Goal: Transaction & Acquisition: Subscribe to service/newsletter

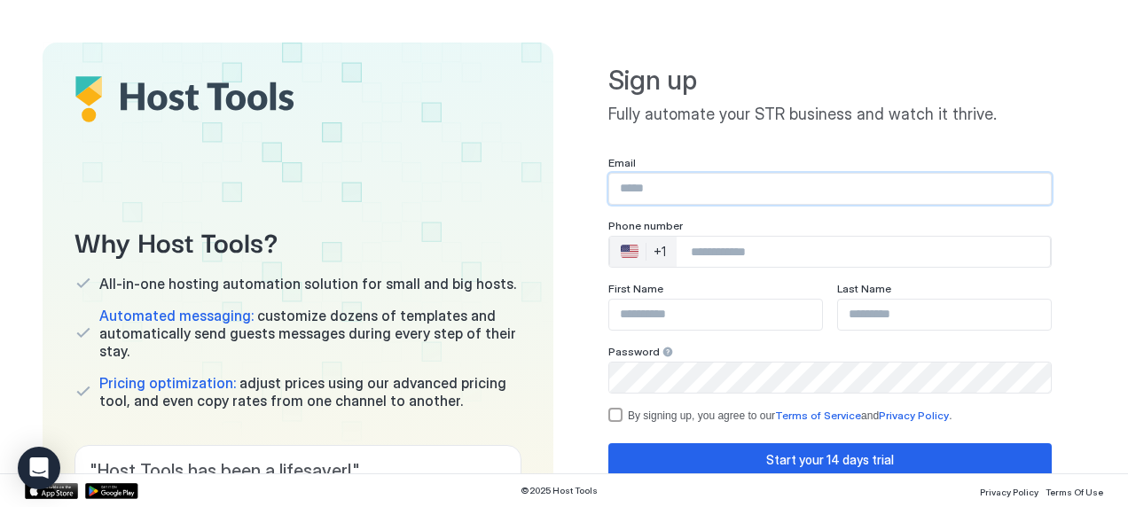
click at [654, 184] on input "Input Field" at bounding box center [830, 189] width 442 height 30
type input "**********"
type input "***"
type input "*********"
click at [654, 251] on div "+1" at bounding box center [660, 252] width 12 height 16
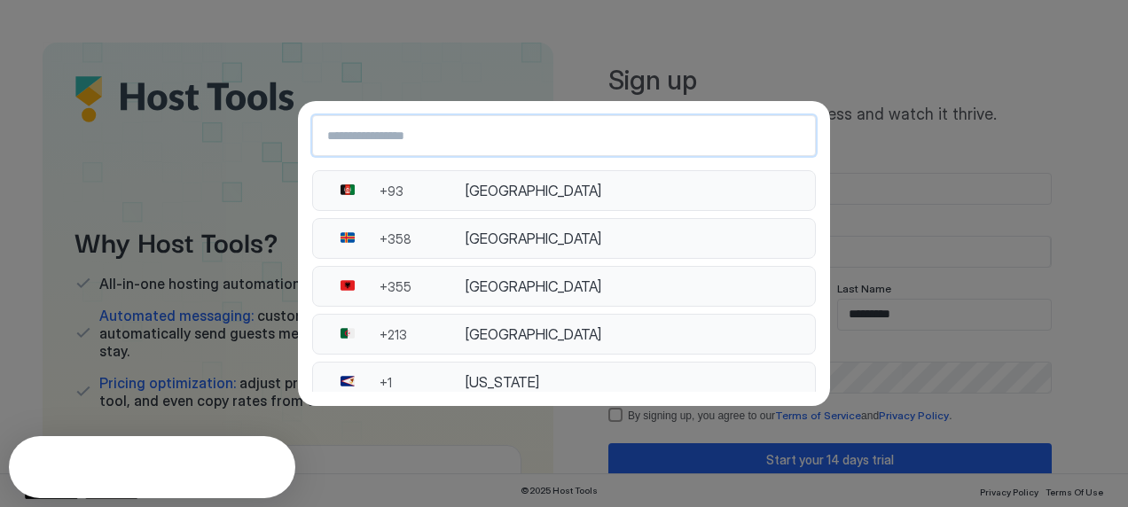
click at [450, 131] on input "Country Select Search Input" at bounding box center [564, 136] width 502 height 32
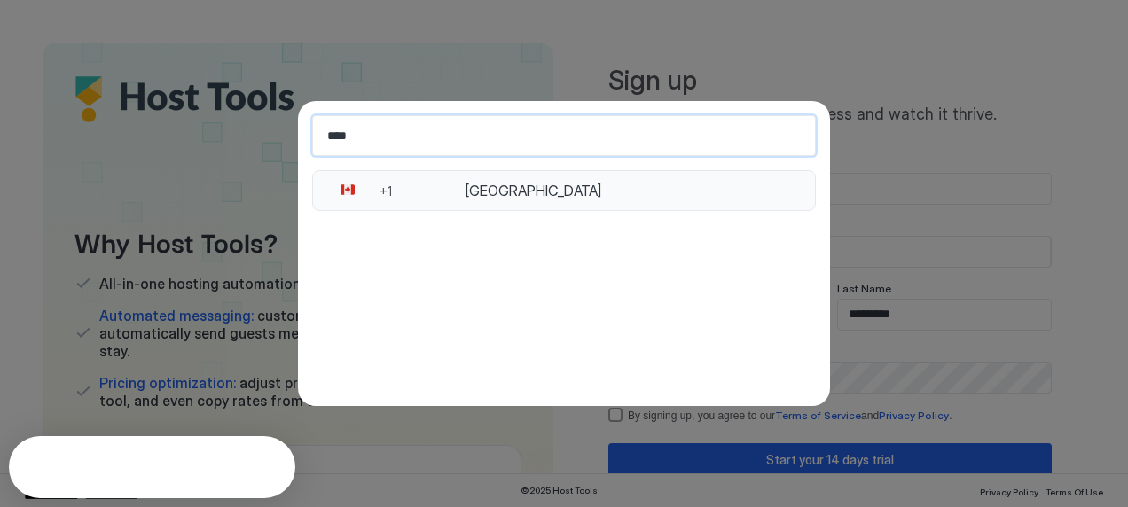
type input "****"
click at [484, 187] on div "Canada" at bounding box center [635, 191] width 340 height 18
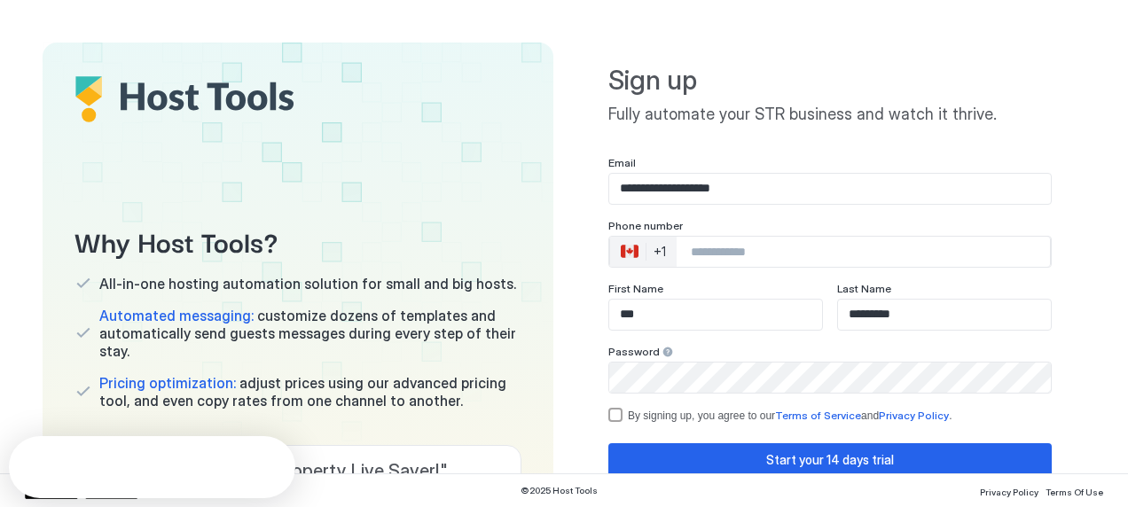
click at [701, 257] on input "Phone Number input" at bounding box center [863, 252] width 373 height 32
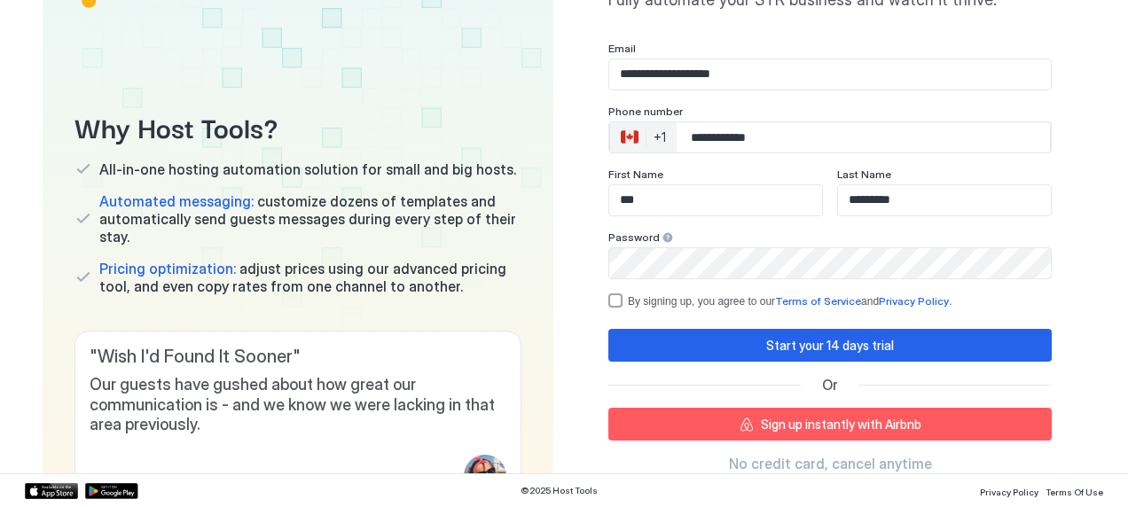
scroll to position [116, 0]
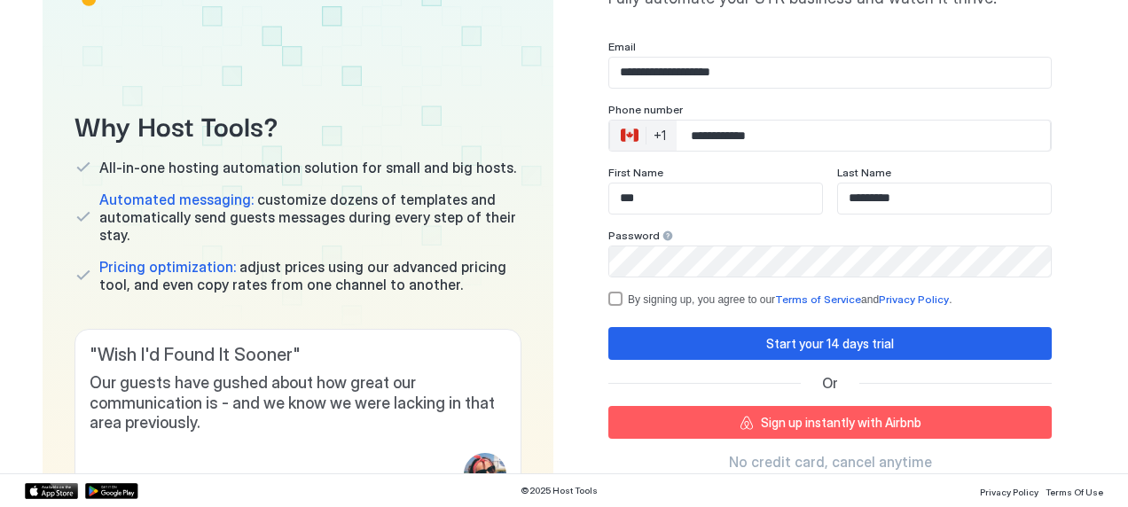
type input "**********"
click at [608, 301] on div "termsPrivacy" at bounding box center [615, 299] width 14 height 14
click at [766, 420] on div "Sign up instantly with Airbnb" at bounding box center [841, 422] width 160 height 19
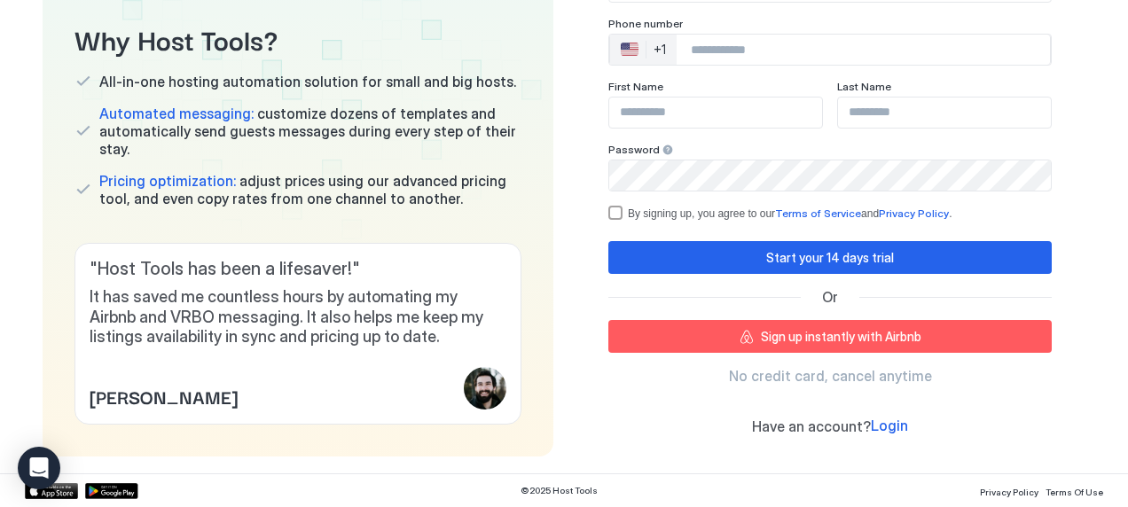
scroll to position [228, 0]
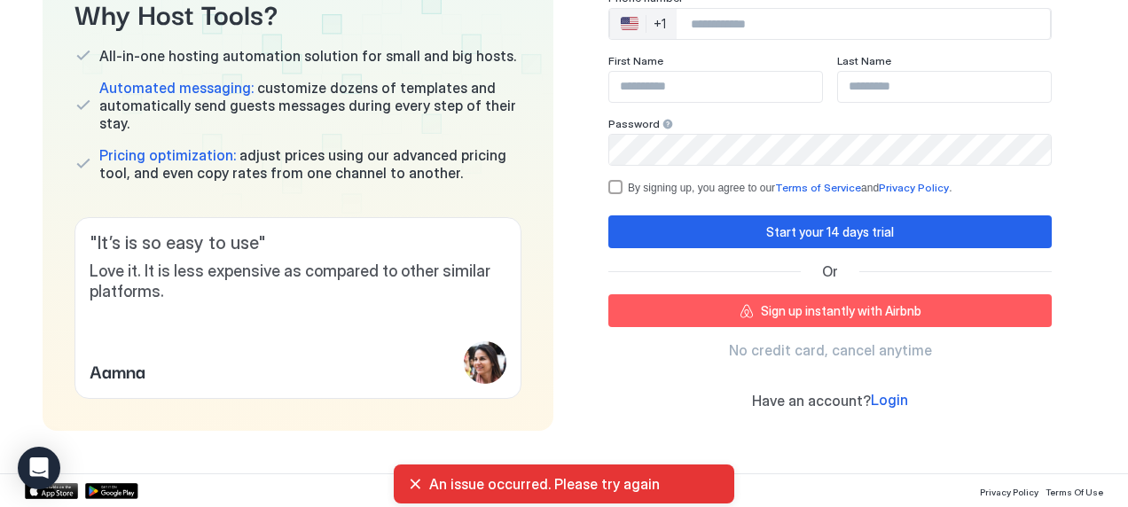
click at [761, 309] on div "Sign up instantly with Airbnb" at bounding box center [841, 310] width 160 height 19
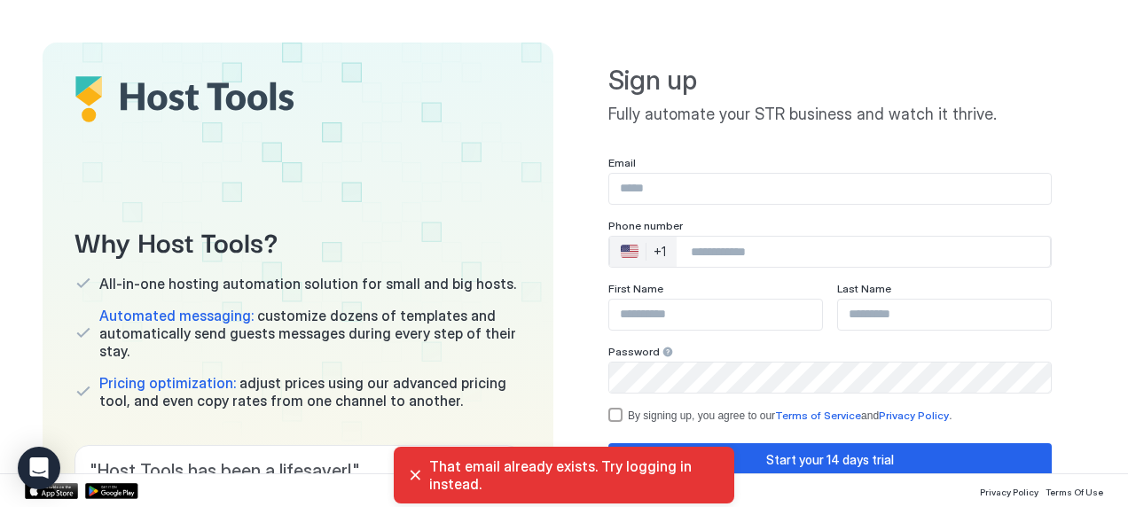
scroll to position [228, 0]
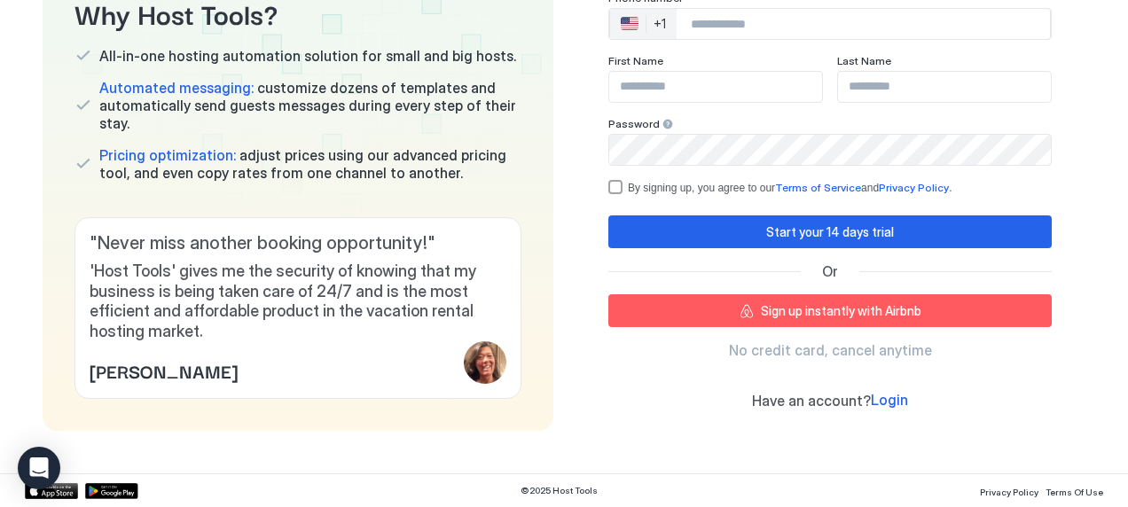
click at [873, 398] on span "Login" at bounding box center [889, 400] width 37 height 18
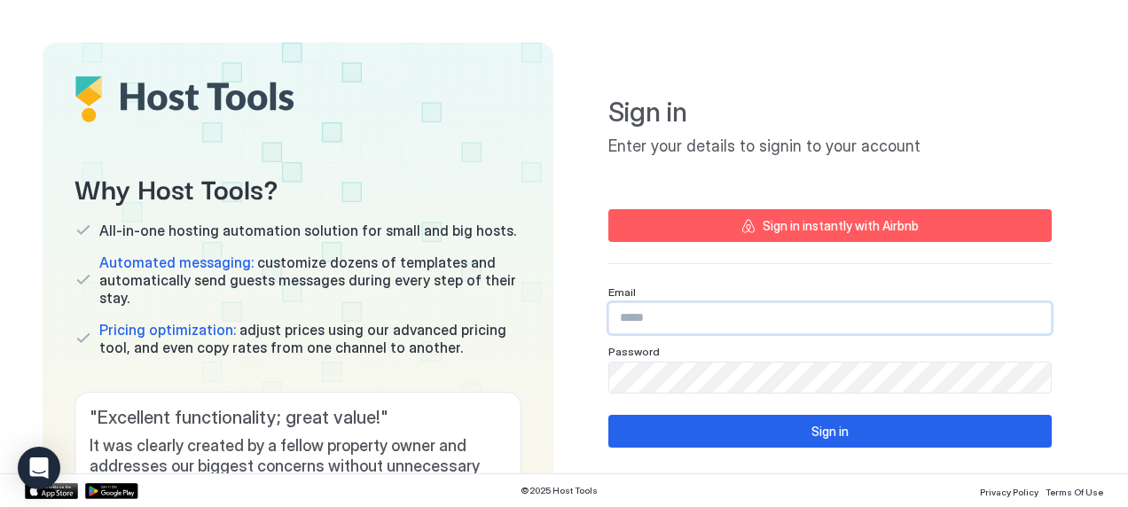
click at [658, 323] on input "Input Field" at bounding box center [830, 318] width 442 height 30
type input "**********"
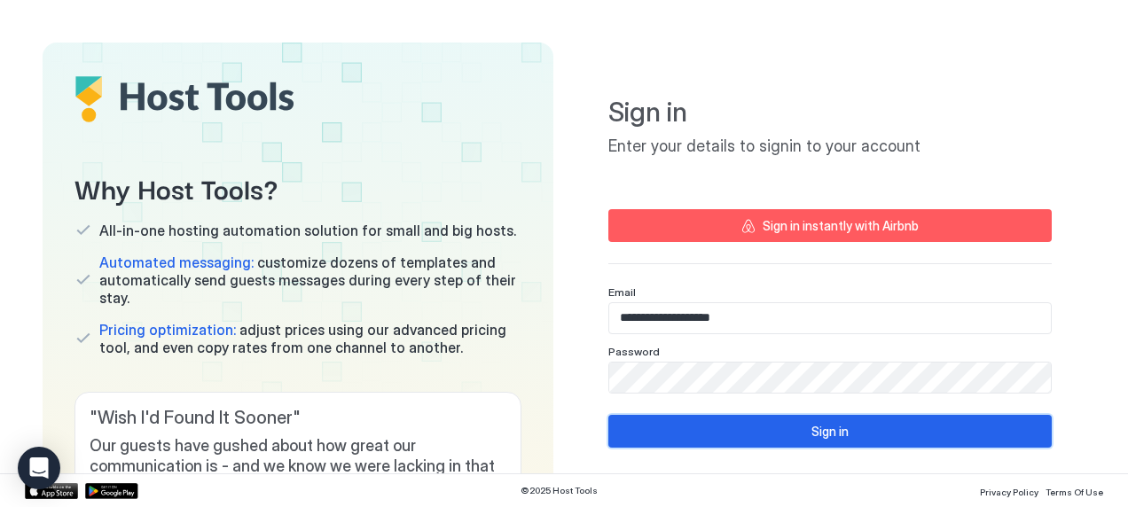
click at [752, 435] on button "Sign in" at bounding box center [829, 431] width 443 height 33
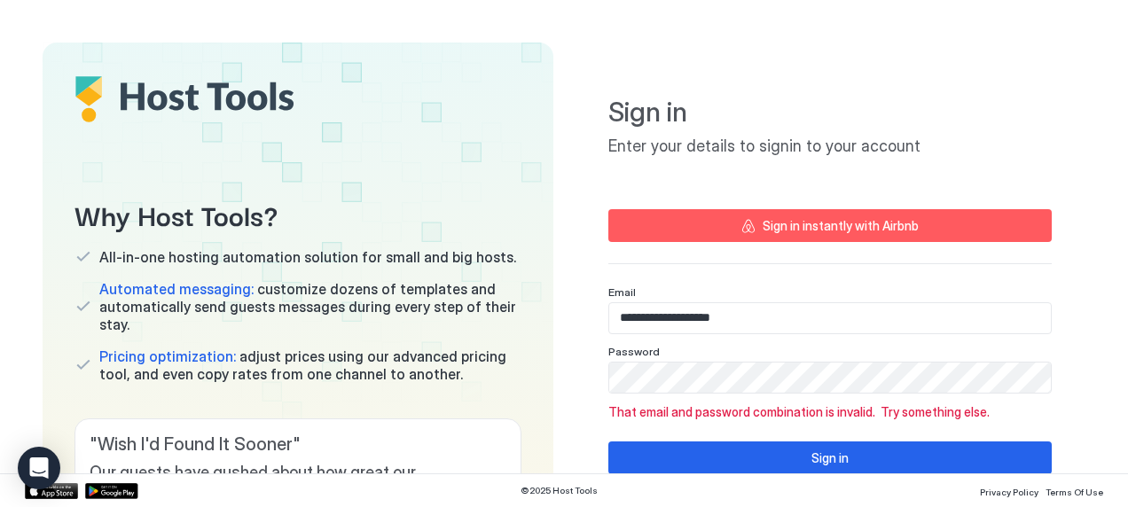
click at [763, 227] on div "Sign in instantly with Airbnb" at bounding box center [841, 225] width 156 height 19
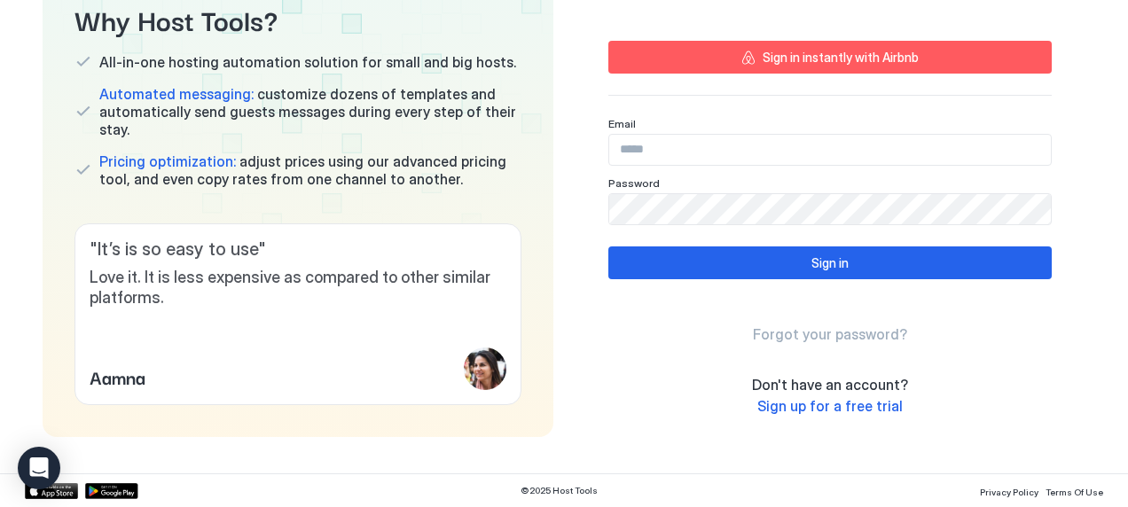
scroll to position [170, 0]
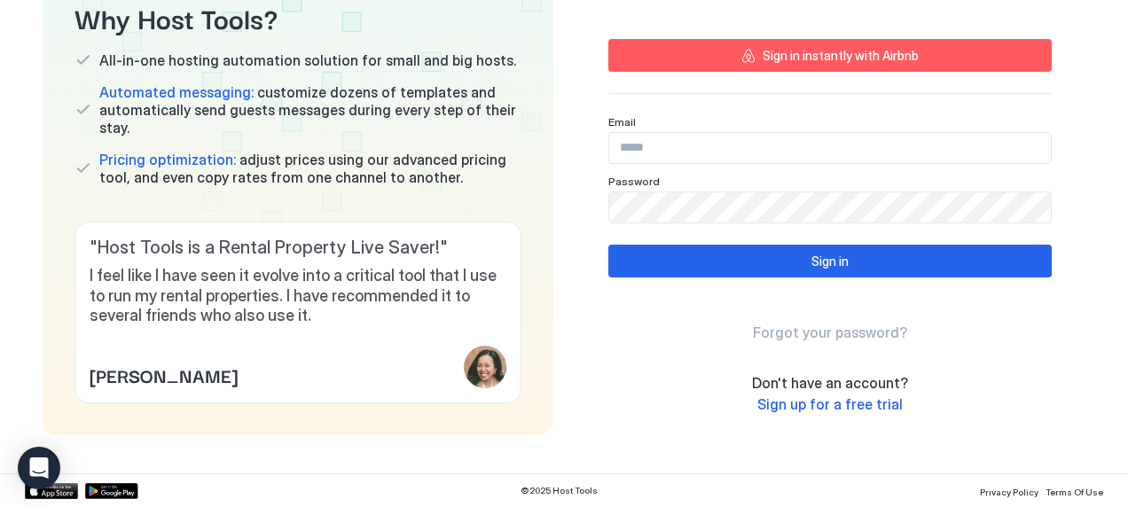
click at [817, 408] on span "Sign up for a free trial" at bounding box center [829, 404] width 145 height 18
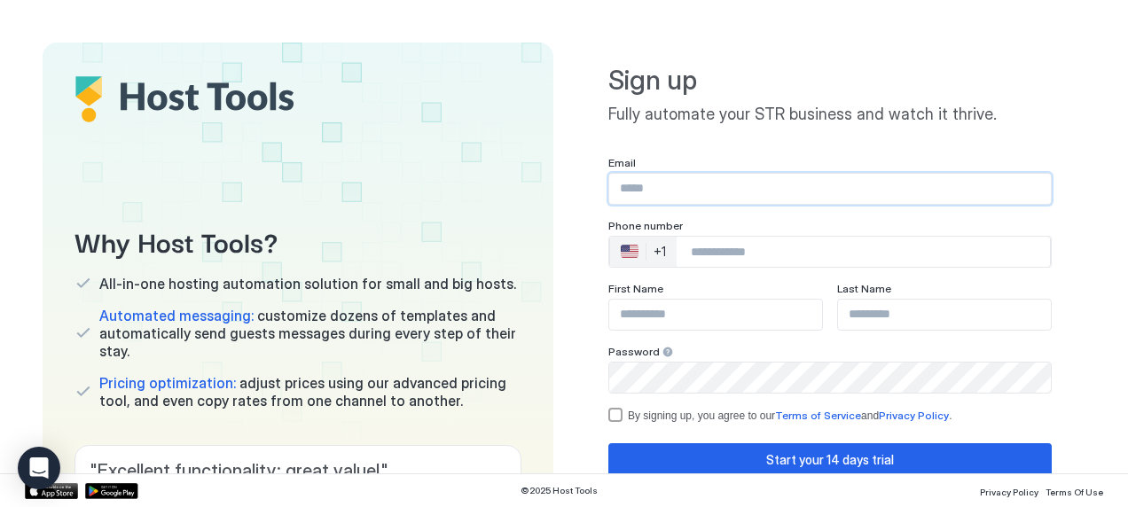
click at [627, 186] on input "Input Field" at bounding box center [830, 189] width 442 height 30
type input "**********"
type input "***"
type input "*********"
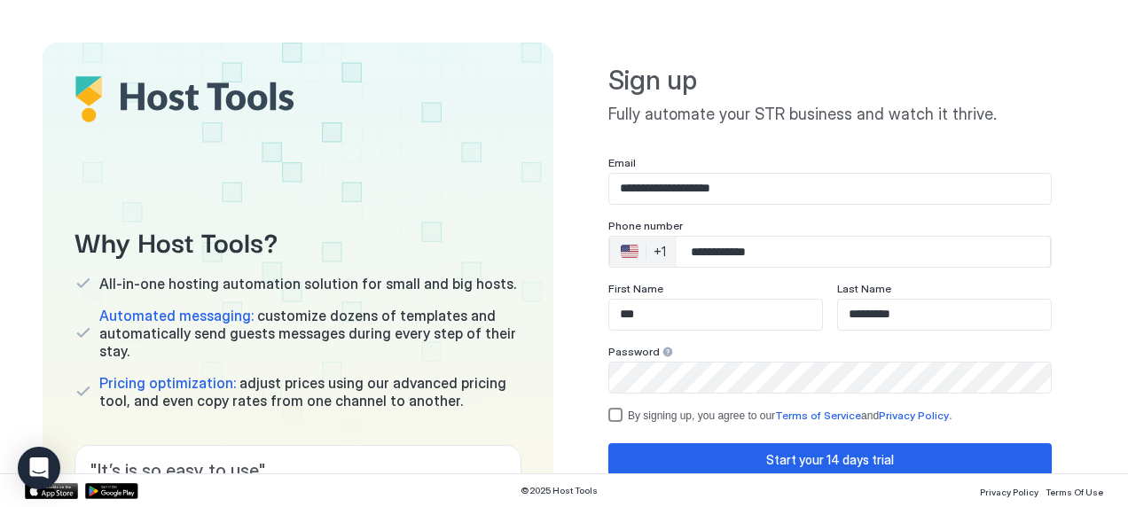
click at [665, 417] on div "By signing up, you agree to our Terms of Service and Privacy Policy ." at bounding box center [840, 415] width 424 height 13
click at [782, 447] on button "Start your 14 days trial" at bounding box center [829, 459] width 443 height 33
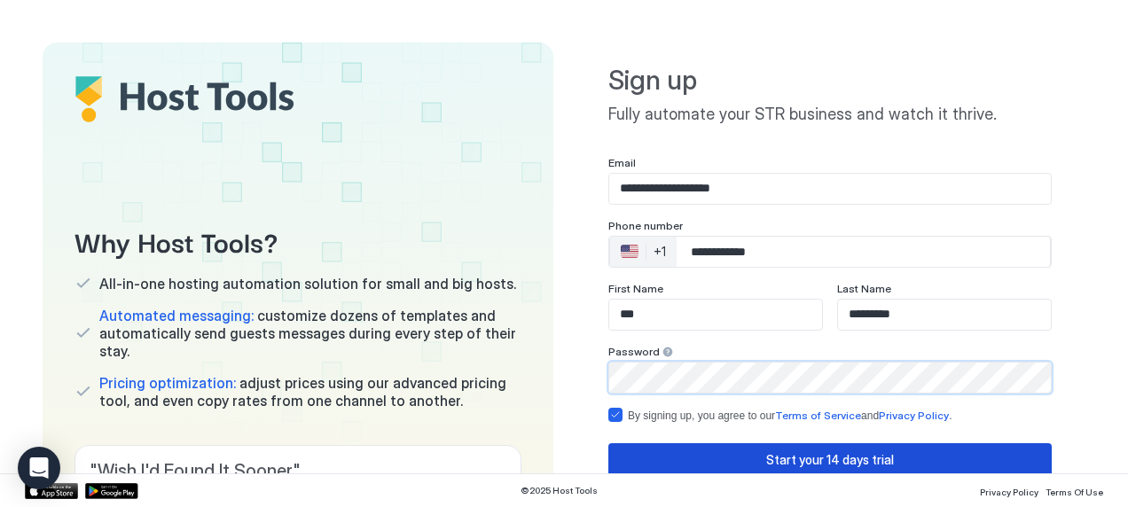
click at [841, 461] on div "Start your 14 days trial" at bounding box center [830, 459] width 128 height 19
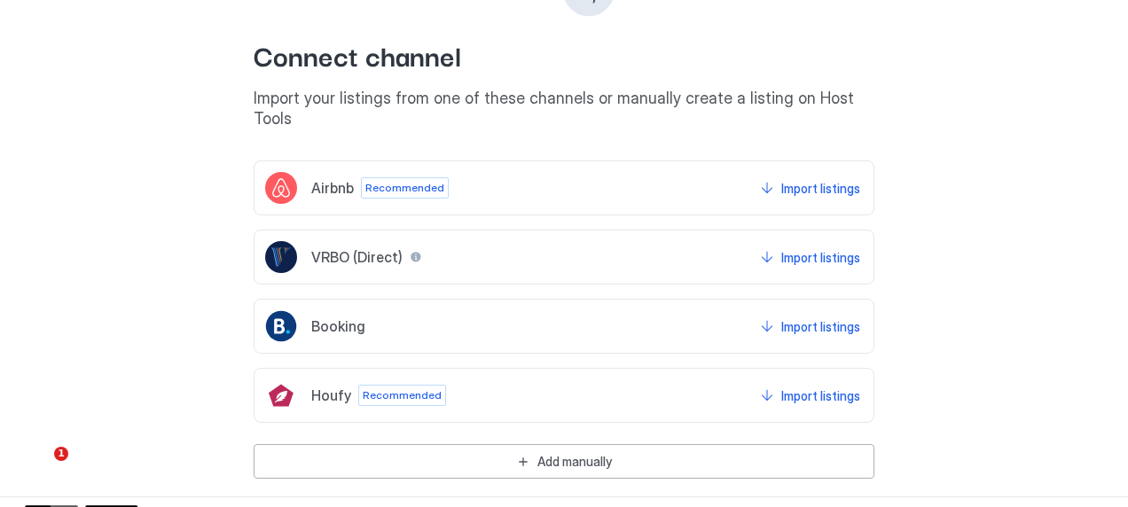
scroll to position [213, 0]
click at [816, 179] on div "Import listings" at bounding box center [820, 188] width 79 height 19
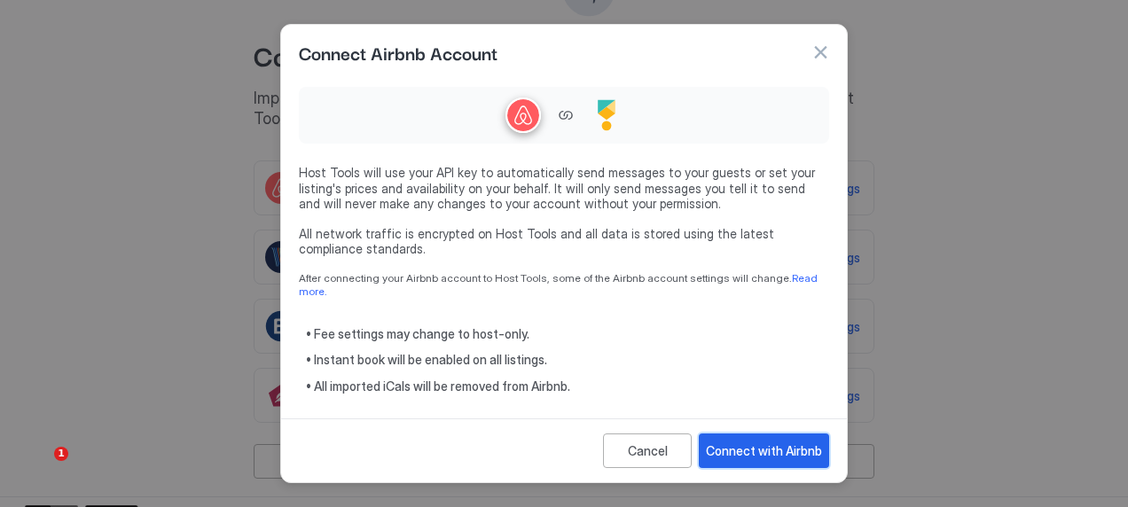
click at [769, 445] on div "Connect with Airbnb" at bounding box center [764, 451] width 116 height 19
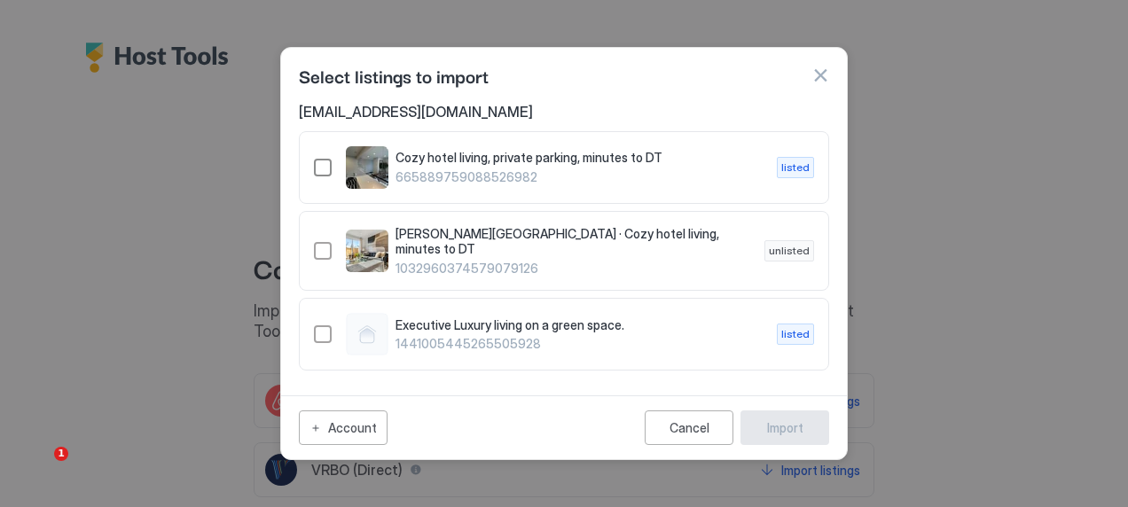
click at [323, 171] on div "665889759088526982" at bounding box center [323, 168] width 18 height 18
click at [325, 330] on div "1441005445265505928" at bounding box center [323, 334] width 18 height 18
click at [777, 423] on div "Import" at bounding box center [785, 428] width 36 height 19
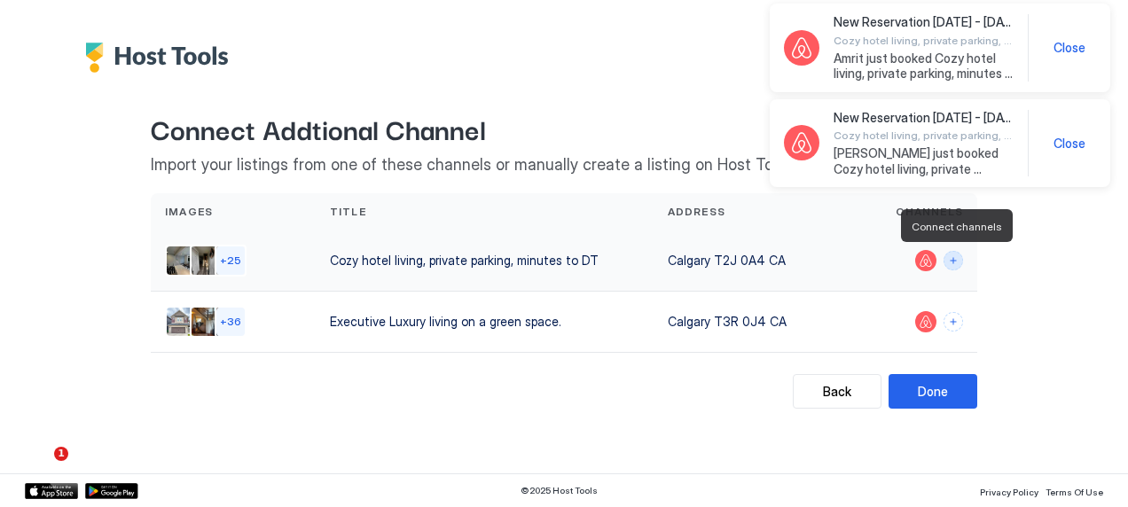
click at [953, 265] on button "Connect channels" at bounding box center [953, 261] width 20 height 20
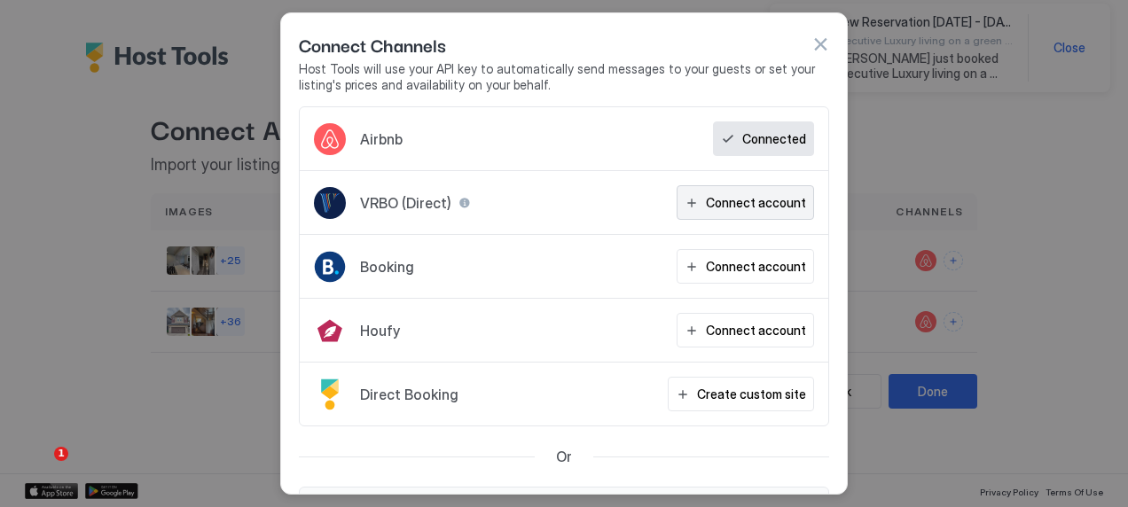
click at [759, 204] on div "Connect account" at bounding box center [756, 202] width 100 height 19
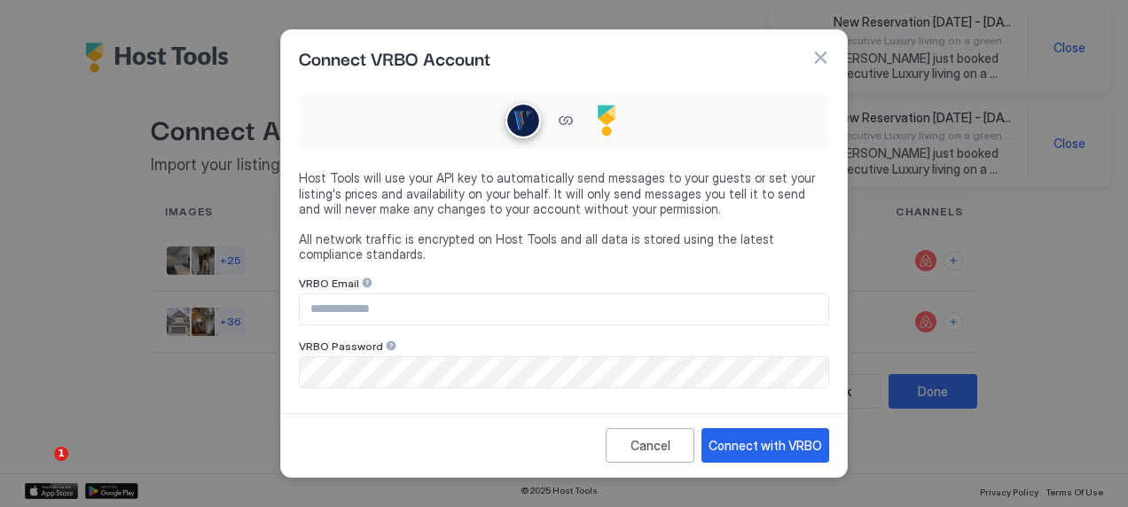
click at [395, 309] on input "Input Field" at bounding box center [564, 309] width 528 height 30
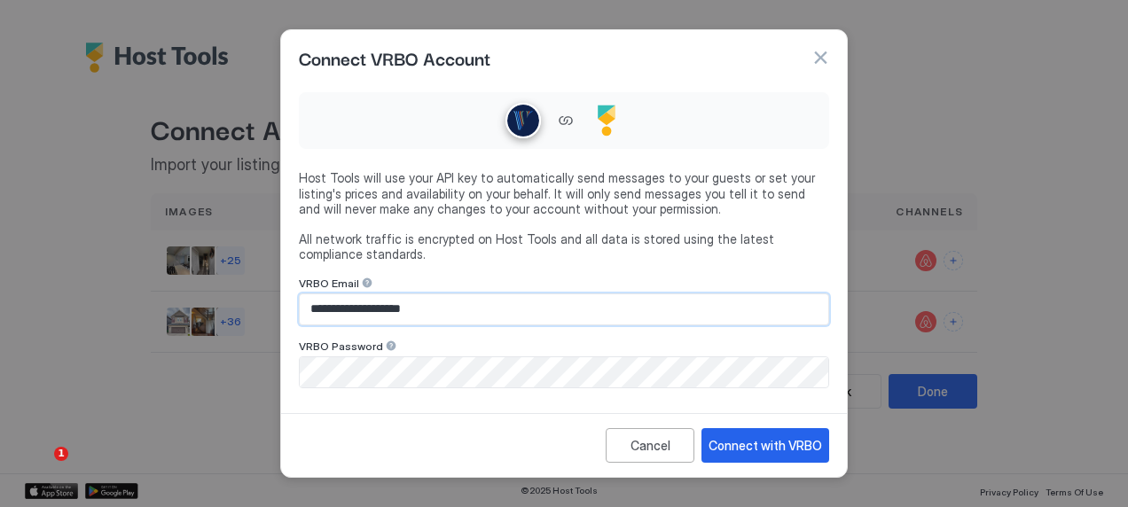
type input "**********"
click at [735, 445] on div "Connect with VRBO" at bounding box center [766, 445] width 114 height 19
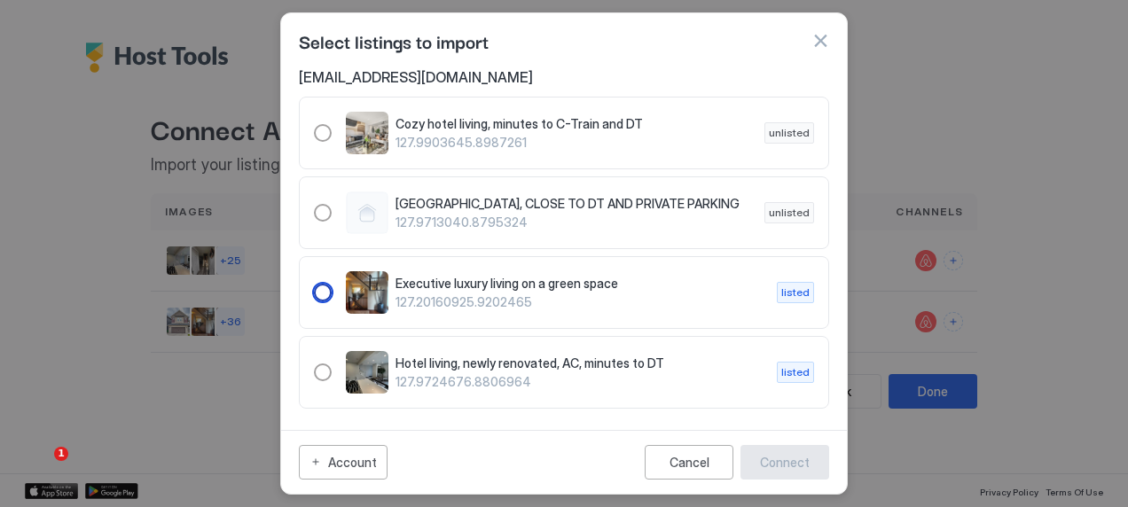
click at [314, 301] on div "127.20160925.9202465" at bounding box center [323, 293] width 18 height 18
click at [326, 380] on div "127.9724676.8806964" at bounding box center [323, 373] width 18 height 18
click at [319, 300] on div "127.20160925.9202465" at bounding box center [323, 293] width 18 height 18
click at [776, 465] on div "Connect" at bounding box center [785, 462] width 50 height 19
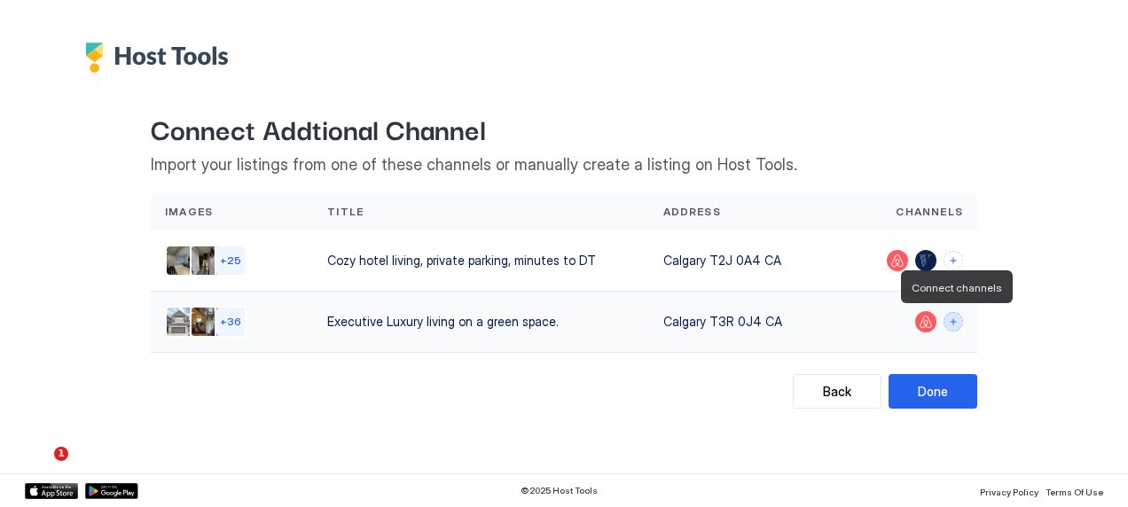
click at [951, 324] on button "Connect channels" at bounding box center [953, 322] width 20 height 20
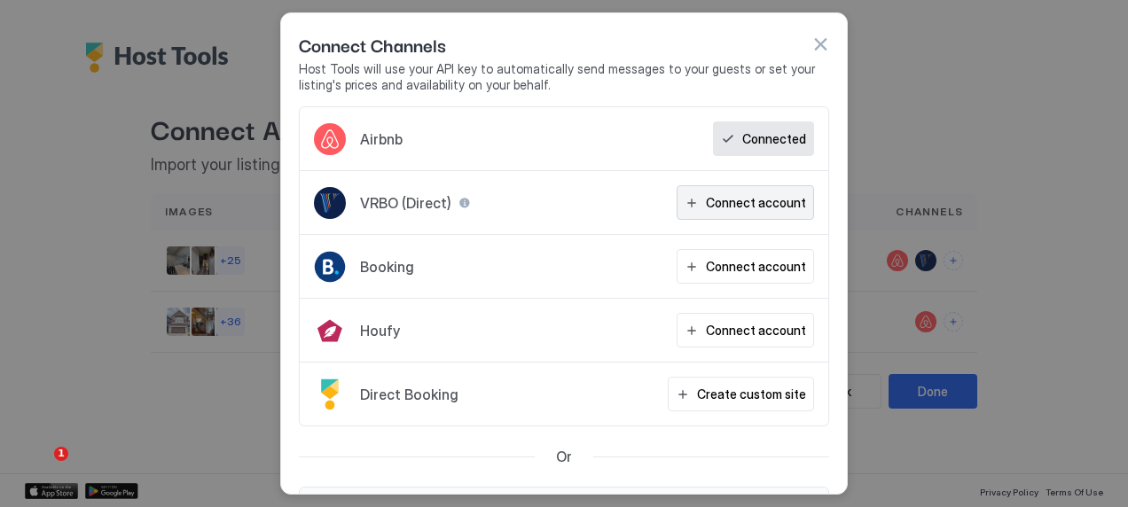
click at [721, 202] on div "Connect account" at bounding box center [756, 202] width 100 height 19
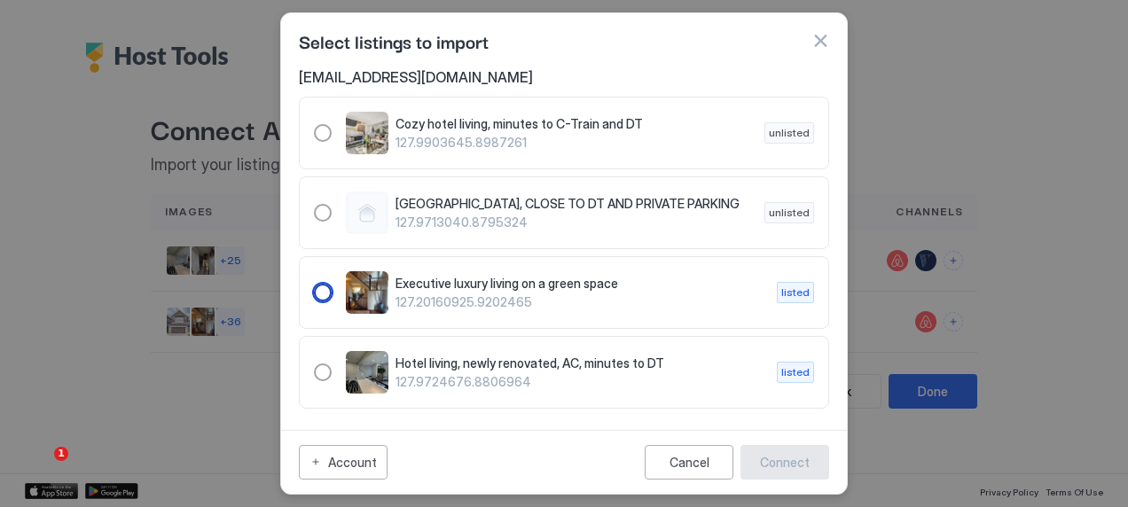
click at [528, 310] on span "127.20160925.9202465" at bounding box center [578, 302] width 367 height 16
click at [783, 458] on div "Connect" at bounding box center [785, 462] width 50 height 19
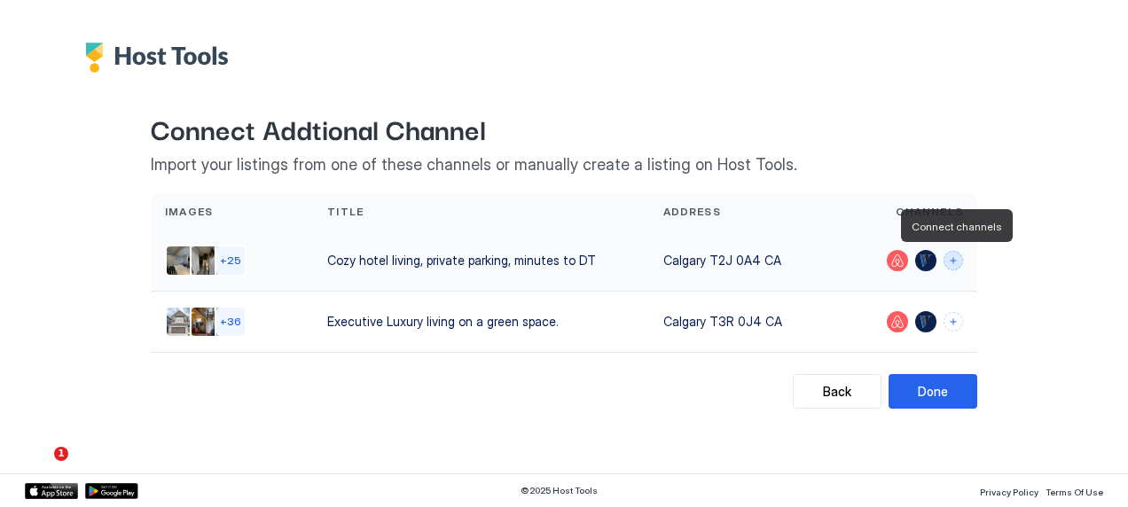
click at [951, 261] on button "Connect channels" at bounding box center [953, 261] width 20 height 20
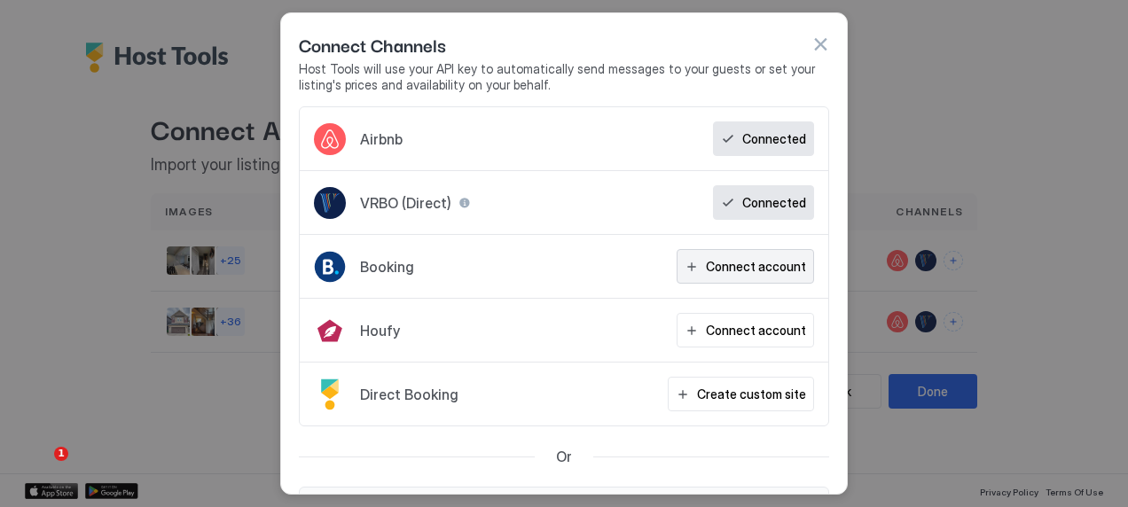
click at [711, 266] on div "Connect account" at bounding box center [756, 266] width 100 height 19
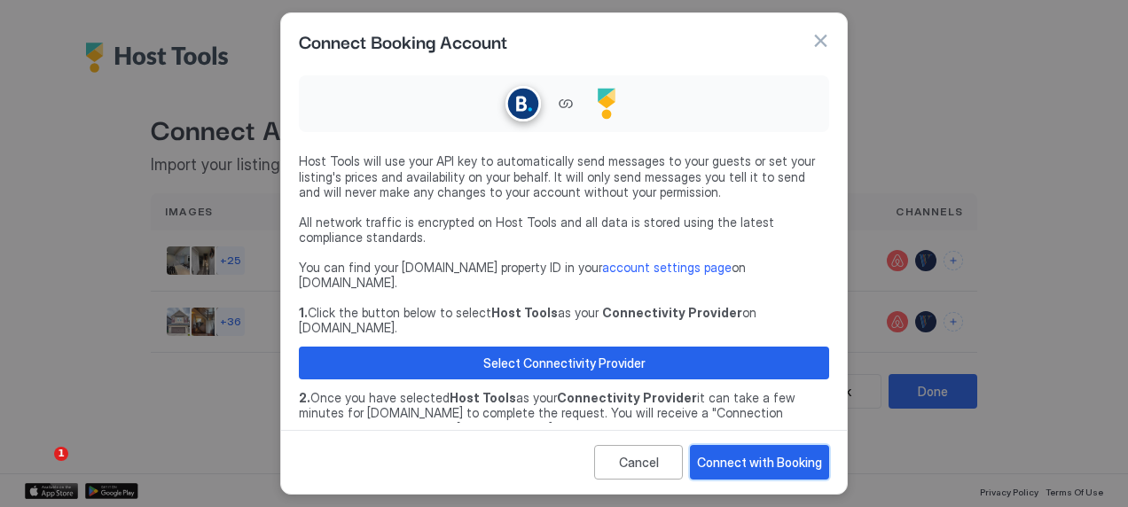
click at [730, 456] on div "Connect with Booking" at bounding box center [759, 462] width 125 height 19
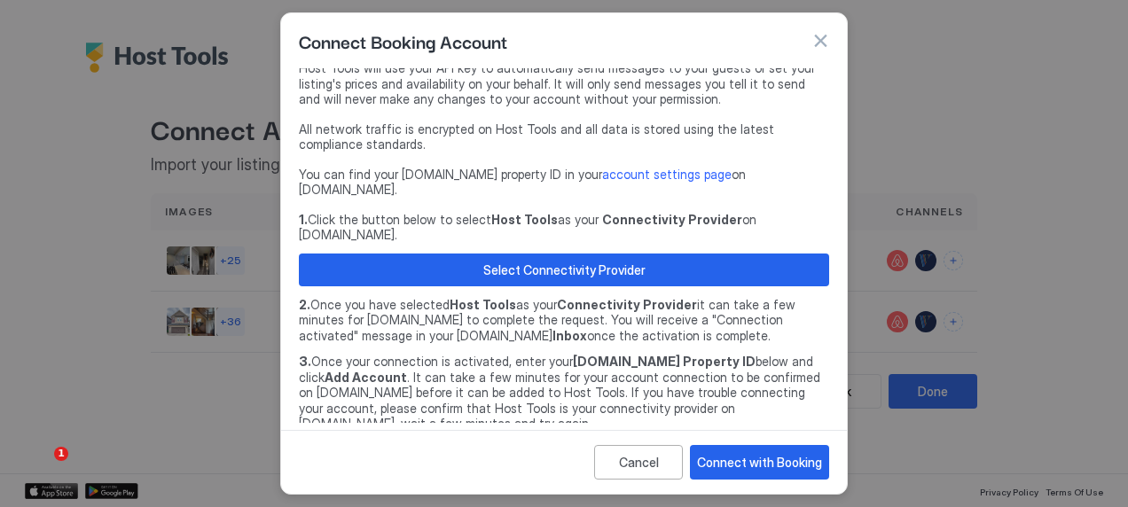
scroll to position [94, 0]
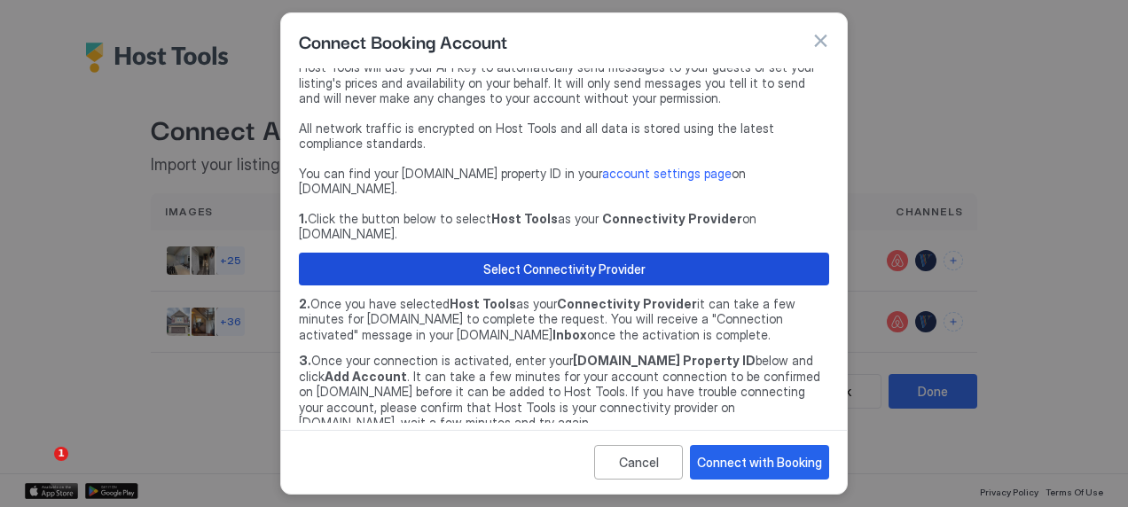
click at [500, 260] on div "Select Connectivity Provider" at bounding box center [564, 269] width 162 height 19
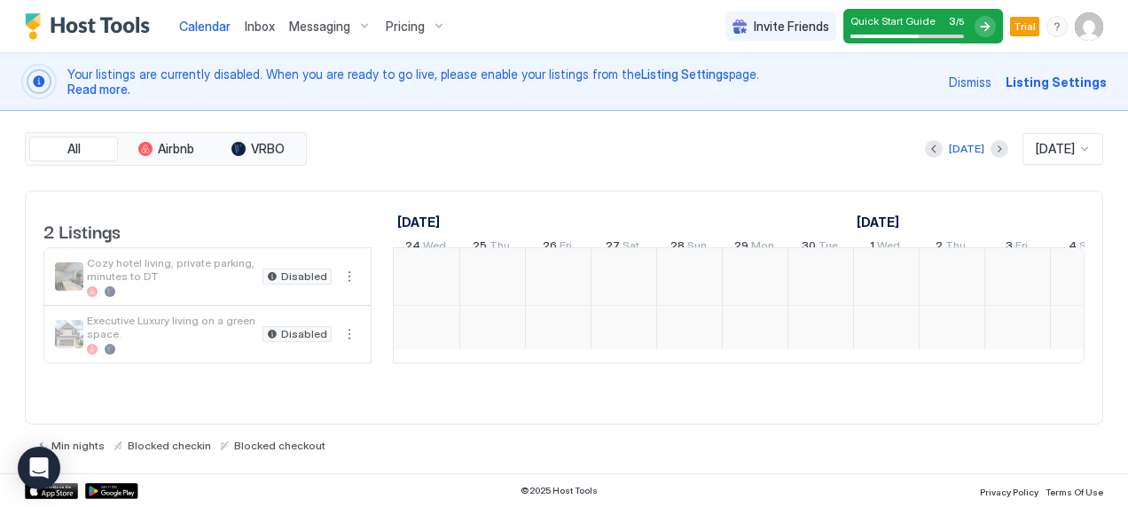
scroll to position [0, 985]
